Goal: Task Accomplishment & Management: Use online tool/utility

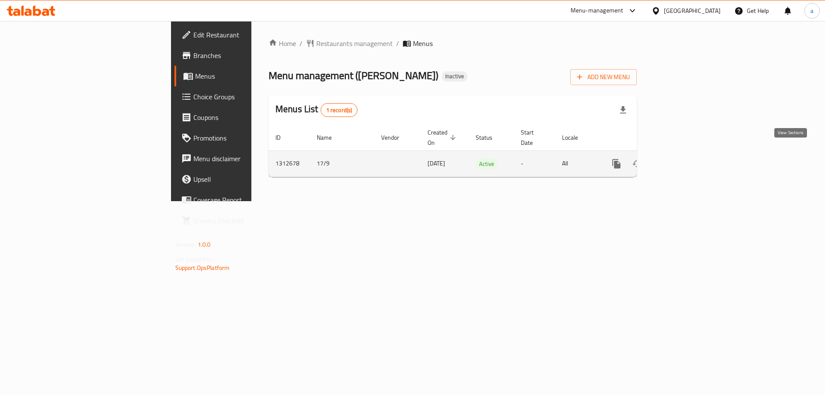
click at [684, 159] on icon "enhanced table" at bounding box center [678, 164] width 10 height 10
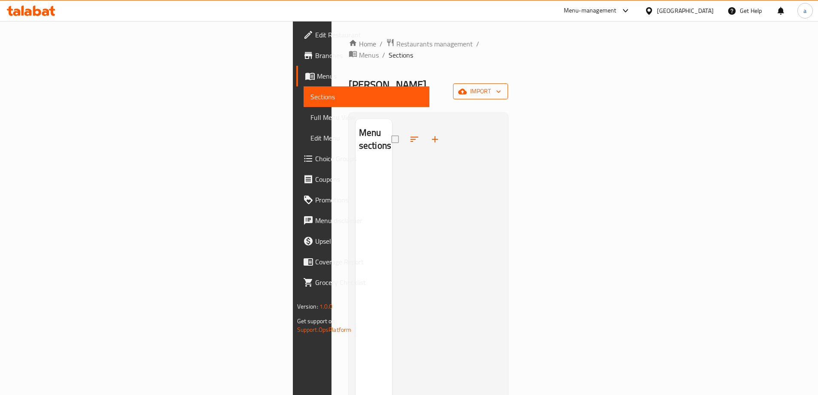
click at [501, 86] on span "import" at bounding box center [480, 91] width 41 height 11
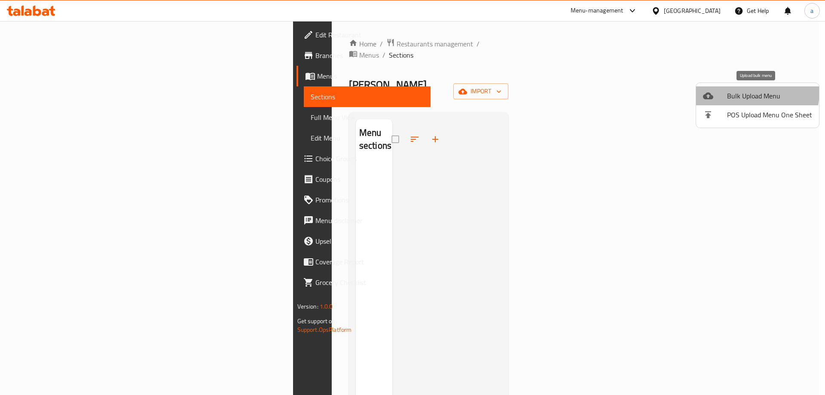
click at [754, 92] on span "Bulk Upload Menu" at bounding box center [769, 96] width 85 height 10
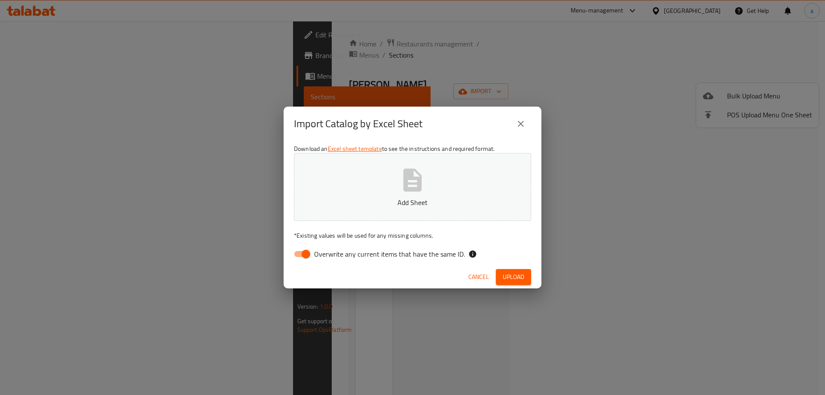
click at [356, 261] on label "Overwrite any current items that have the same ID." at bounding box center [377, 254] width 176 height 16
click at [330, 261] on input "Overwrite any current items that have the same ID." at bounding box center [305, 254] width 49 height 16
checkbox input "false"
click at [522, 275] on span "Upload" at bounding box center [513, 277] width 21 height 11
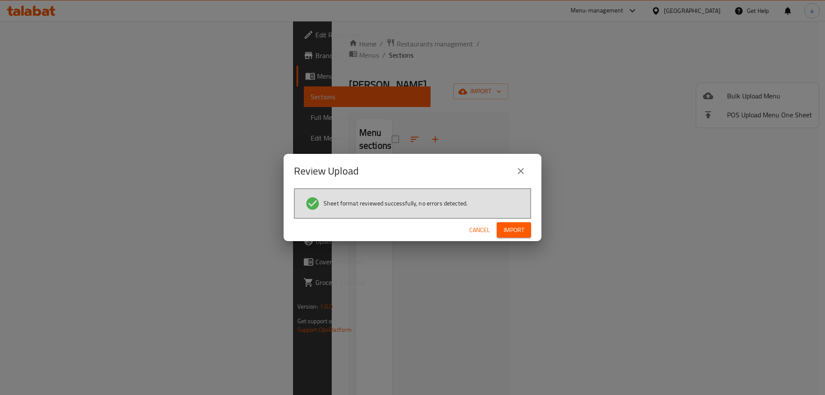
click at [507, 230] on span "Import" at bounding box center [513, 230] width 21 height 11
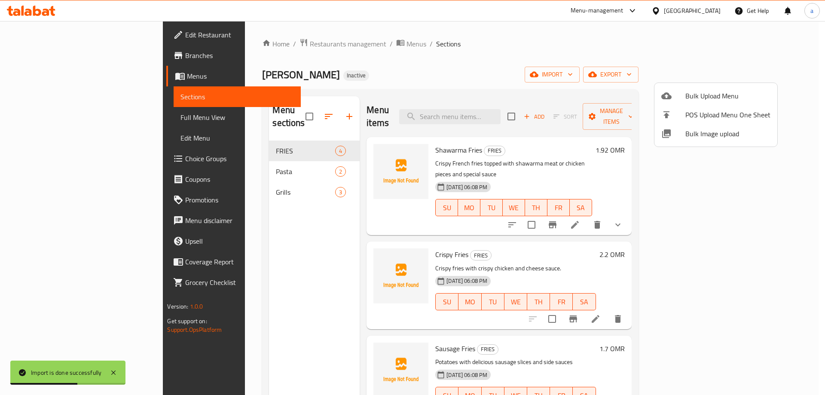
click at [547, 74] on div at bounding box center [412, 197] width 825 height 395
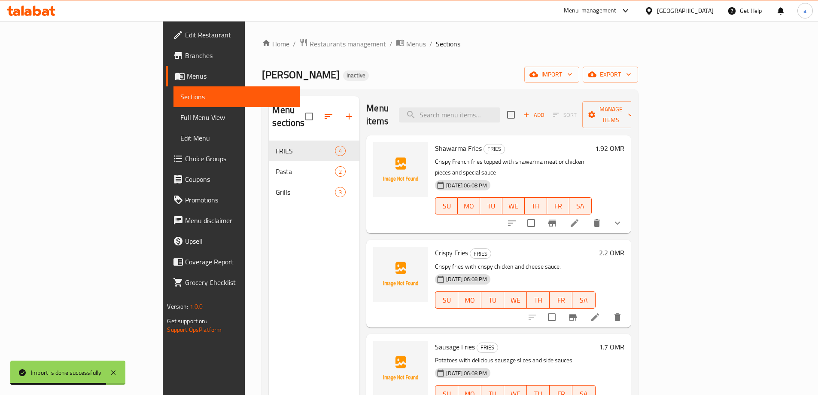
scroll to position [2, 0]
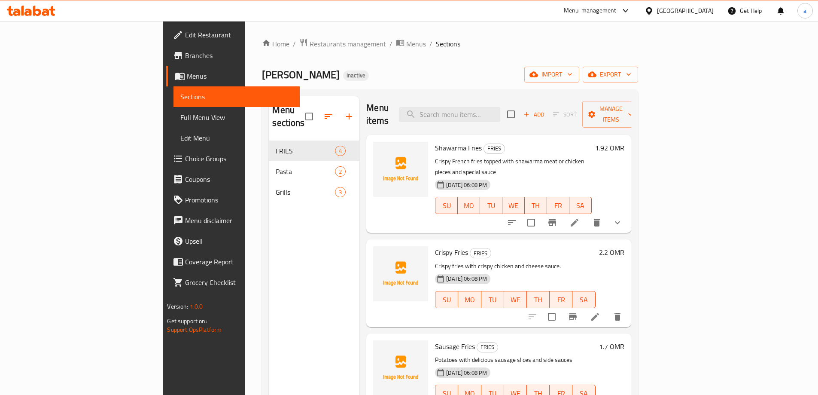
click at [180, 121] on span "Full Menu View" at bounding box center [236, 117] width 112 height 10
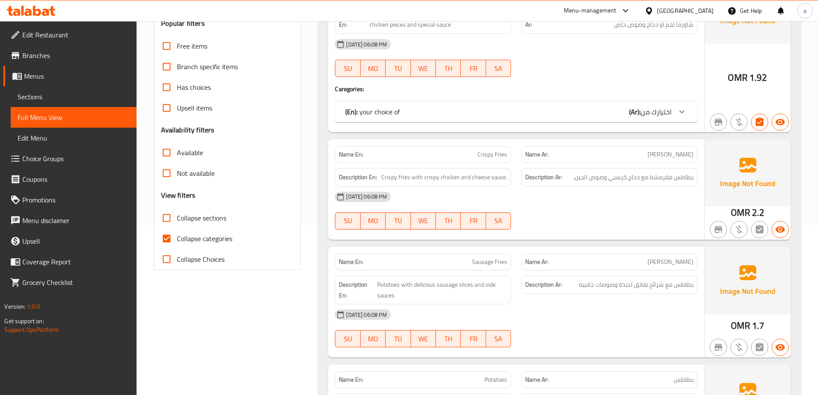
scroll to position [172, 0]
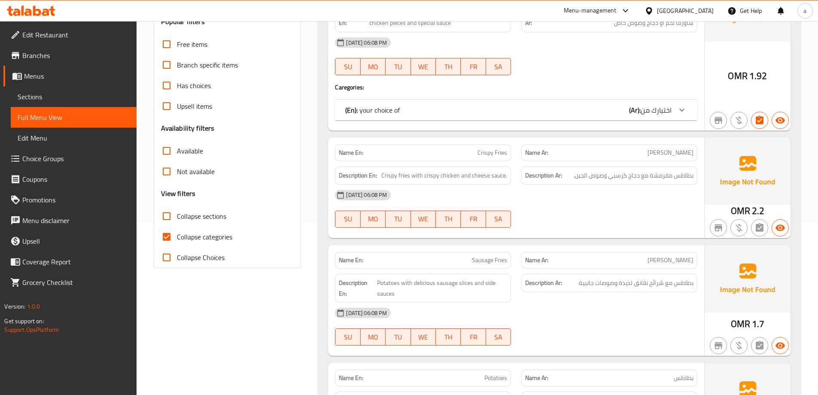
click at [168, 233] on input "Collapse categories" at bounding box center [166, 236] width 21 height 21
checkbox input "false"
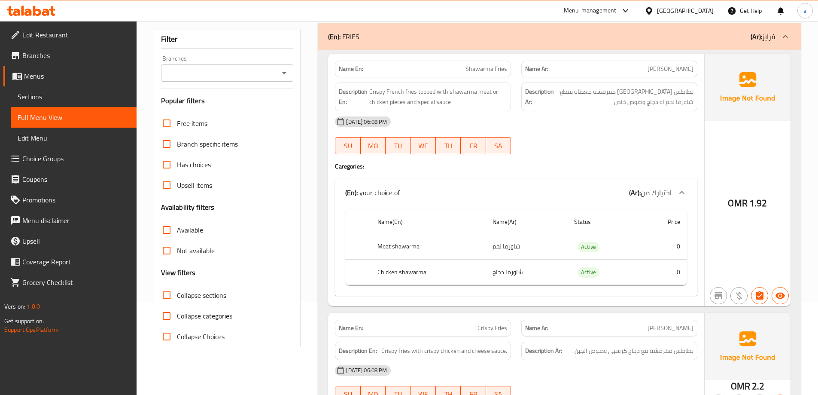
scroll to position [0, 0]
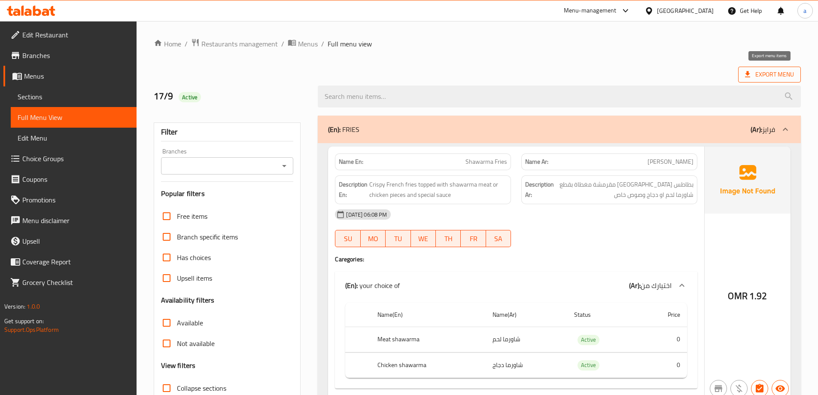
click at [770, 73] on span "Export Menu" at bounding box center [769, 74] width 49 height 11
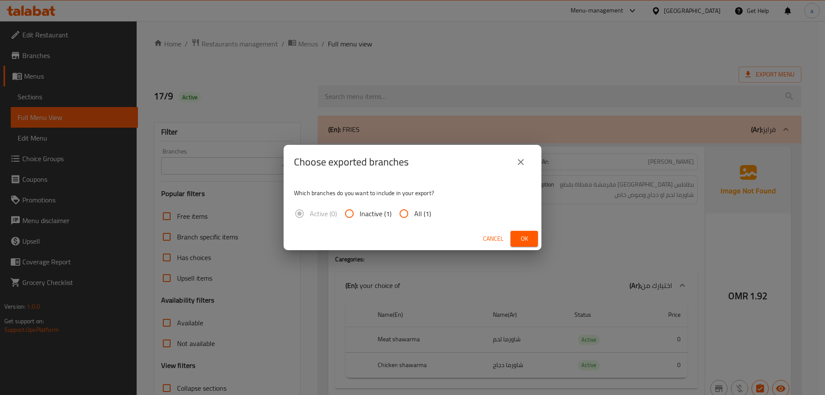
click at [401, 215] on input "All (1)" at bounding box center [404, 213] width 21 height 21
radio input "true"
click at [517, 236] on button "Ok" at bounding box center [523, 239] width 27 height 16
